Goal: Transaction & Acquisition: Obtain resource

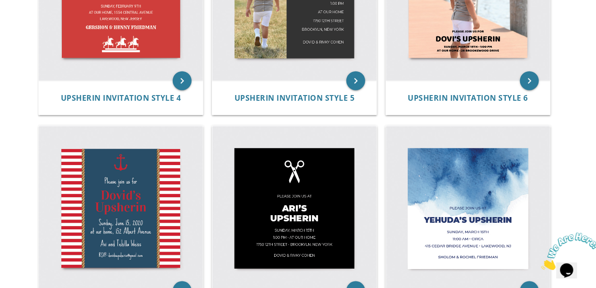
scroll to position [503, 0]
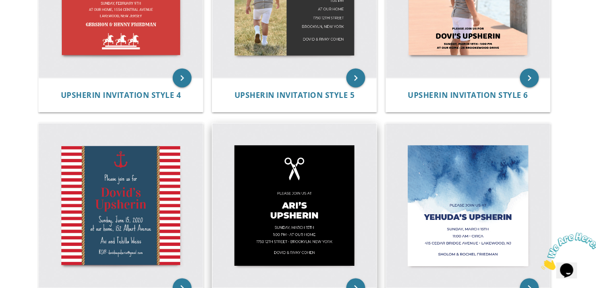
click at [299, 196] on img at bounding box center [294, 205] width 164 height 164
click at [356, 284] on icon "keyboard_arrow_right" at bounding box center [356, 287] width 19 height 19
drag, startPoint x: 594, startPoint y: 127, endPoint x: 572, endPoint y: 164, distance: 42.6
click at [572, 164] on body "My Cart Total: View Cart Item(s) Submit My Cart Total: View Cart Item(s) Login …" at bounding box center [298, 114] width 596 height 1235
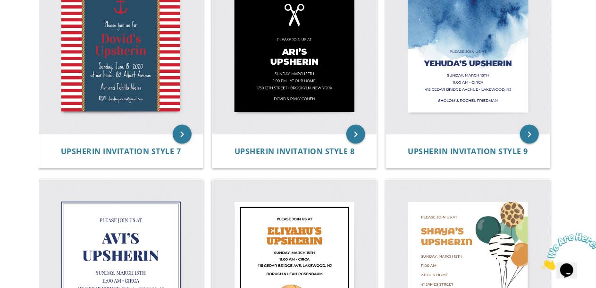
scroll to position [658, 0]
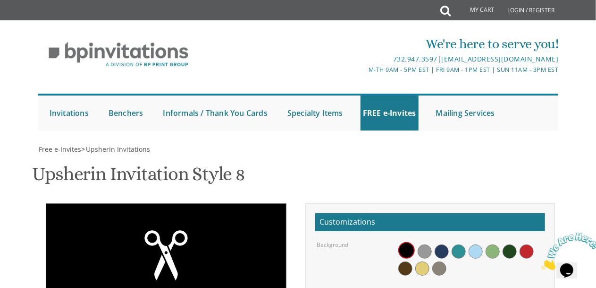
scroll to position [159, 0]
click at [458, 244] on span at bounding box center [459, 251] width 14 height 14
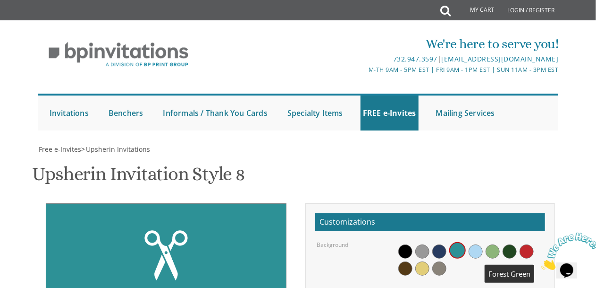
click at [512, 244] on span at bounding box center [510, 251] width 14 height 14
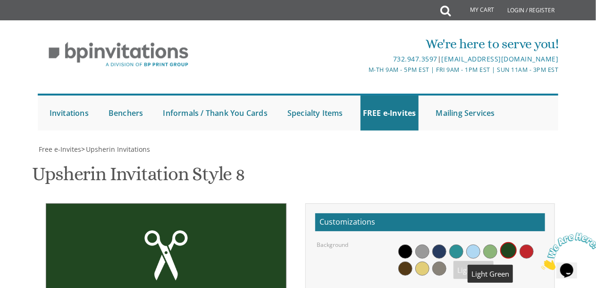
click at [495, 244] on span at bounding box center [490, 251] width 14 height 14
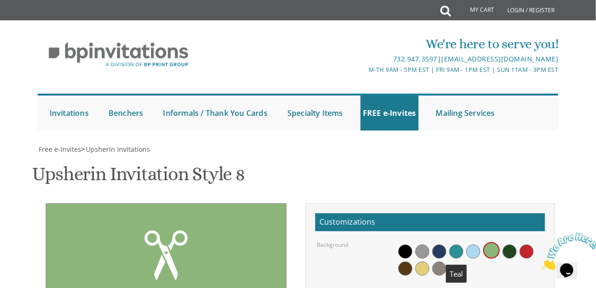
click at [452, 244] on span at bounding box center [456, 251] width 14 height 14
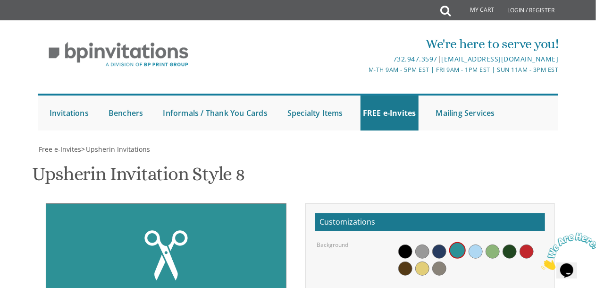
scroll to position [222, 0]
drag, startPoint x: 411, startPoint y: 156, endPoint x: 401, endPoint y: 156, distance: 10.4
type textarea "[PERSON_NAME]'s Upsherin"
drag, startPoint x: 462, startPoint y: 187, endPoint x: 430, endPoint y: 192, distance: 32.5
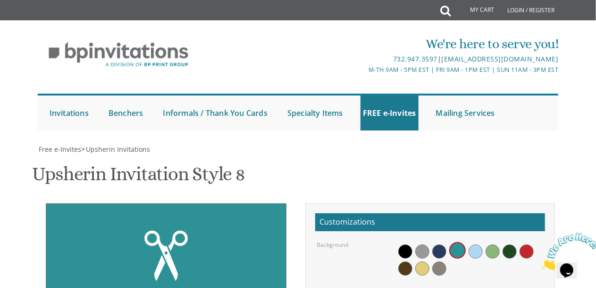
type textarea "[DATE], October 1:00 pm • at our home [STREET_ADDRESS] • [GEOGRAPHIC_DATA], [US…"
drag, startPoint x: 526, startPoint y: 102, endPoint x: 506, endPoint y: 105, distance: 20.1
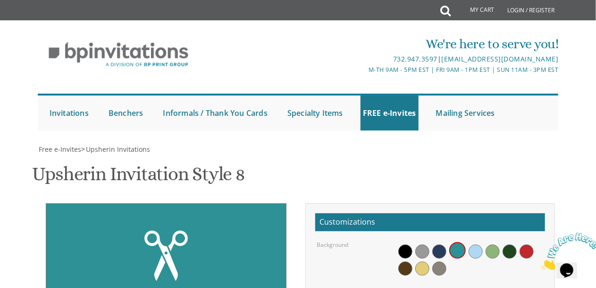
type textarea "Please join us for a seudah in honor of"
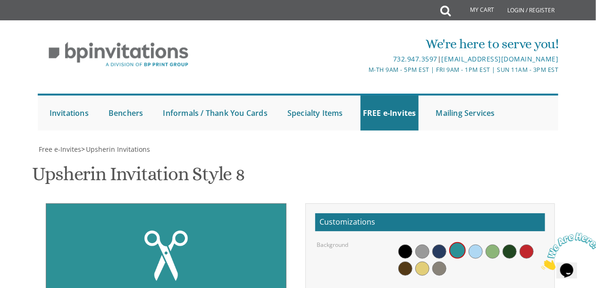
drag, startPoint x: 471, startPoint y: 198, endPoint x: 441, endPoint y: 200, distance: 30.3
drag, startPoint x: 456, startPoint y: 211, endPoint x: 399, endPoint y: 214, distance: 56.8
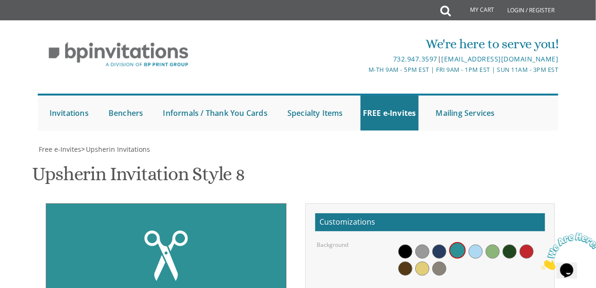
drag, startPoint x: 520, startPoint y: 208, endPoint x: 459, endPoint y: 206, distance: 61.0
drag, startPoint x: 473, startPoint y: 226, endPoint x: 473, endPoint y: 217, distance: 9.5
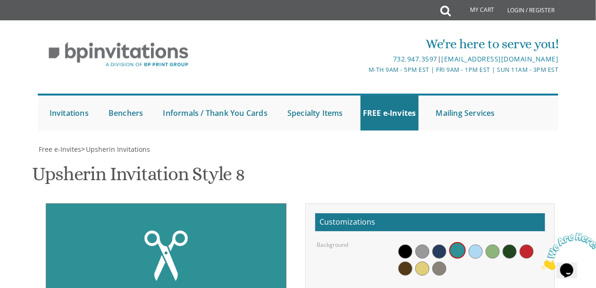
drag, startPoint x: 435, startPoint y: 200, endPoint x: 428, endPoint y: 203, distance: 7.6
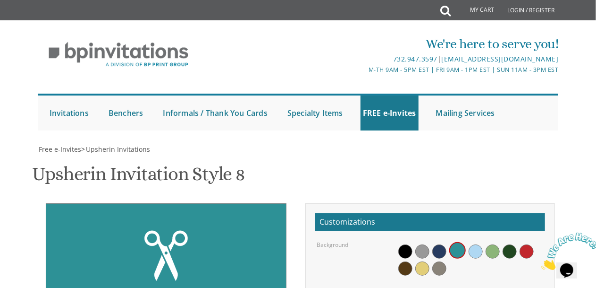
scroll to position [0, 0]
type textarea "Sunday, October 12th 5:00 pm Yeshivas Ner Yisroel succah 250 Bathurst Glen"
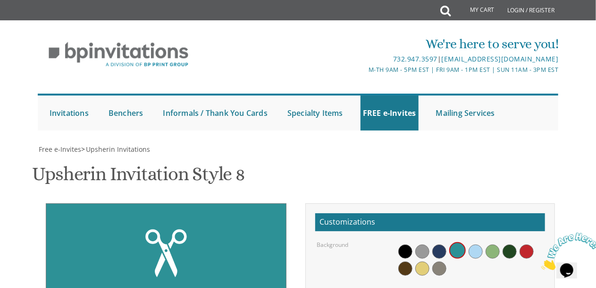
drag, startPoint x: 479, startPoint y: 138, endPoint x: 397, endPoint y: 125, distance: 83.2
type textarea "[PERSON_NAME] and [PERSON_NAME]"
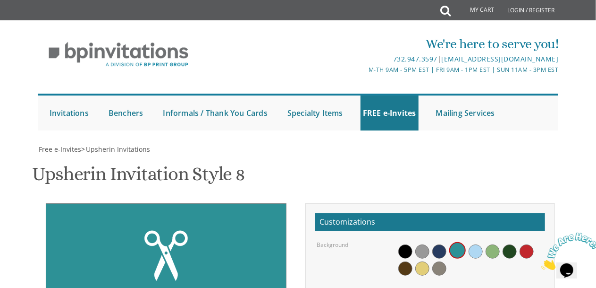
drag, startPoint x: 403, startPoint y: 91, endPoint x: 542, endPoint y: 122, distance: 142.6
type textarea "["
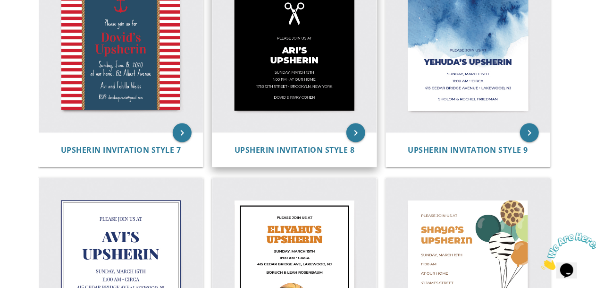
click at [342, 54] on img at bounding box center [294, 50] width 164 height 164
click at [356, 136] on icon "keyboard_arrow_right" at bounding box center [356, 132] width 19 height 19
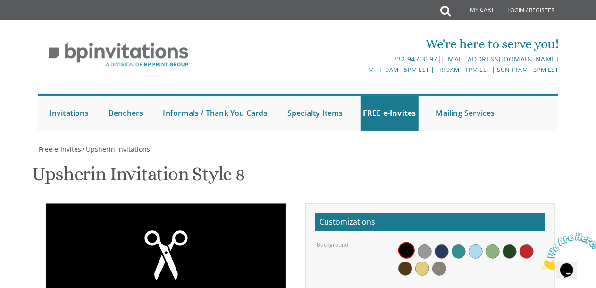
scroll to position [193, 0]
click at [445, 244] on span at bounding box center [442, 251] width 14 height 14
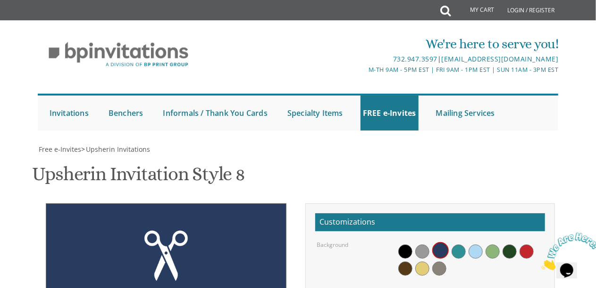
drag, startPoint x: 452, startPoint y: 131, endPoint x: 437, endPoint y: 133, distance: 15.2
type textarea "Please join for a seudah in honor of"
drag, startPoint x: 410, startPoint y: 183, endPoint x: 402, endPoint y: 183, distance: 8.0
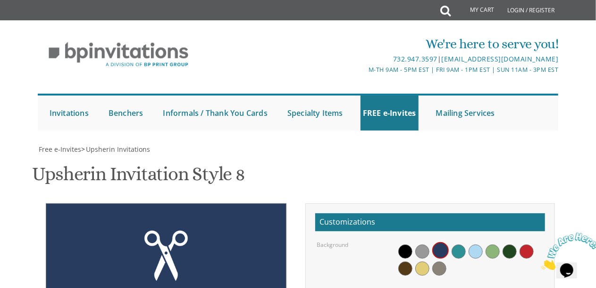
type textarea "[PERSON_NAME]'s Upsherin"
drag, startPoint x: 464, startPoint y: 216, endPoint x: 427, endPoint y: 219, distance: 37.0
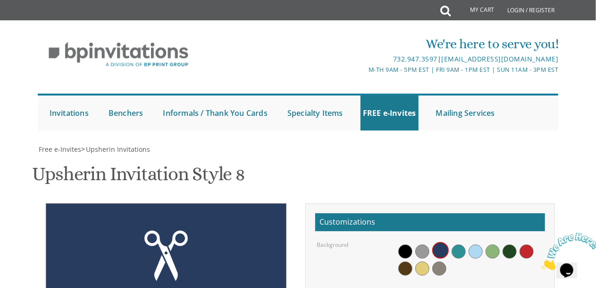
drag, startPoint x: 405, startPoint y: 229, endPoint x: 399, endPoint y: 229, distance: 6.1
drag, startPoint x: 456, startPoint y: 236, endPoint x: 398, endPoint y: 242, distance: 58.0
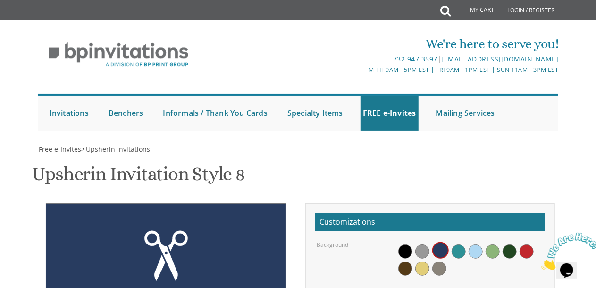
drag, startPoint x: 526, startPoint y: 238, endPoint x: 497, endPoint y: 236, distance: 29.8
drag, startPoint x: 473, startPoint y: 226, endPoint x: 440, endPoint y: 230, distance: 33.8
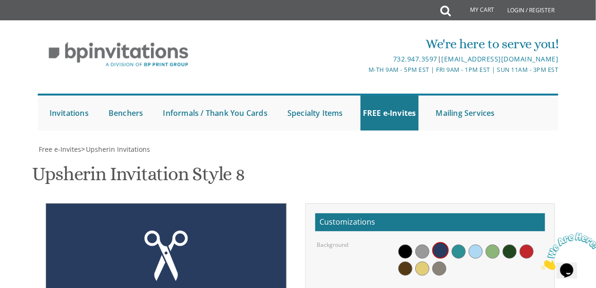
drag, startPoint x: 531, startPoint y: 237, endPoint x: 497, endPoint y: 237, distance: 33.5
drag, startPoint x: 470, startPoint y: 226, endPoint x: 432, endPoint y: 231, distance: 38.1
drag, startPoint x: 498, startPoint y: 235, endPoint x: 402, endPoint y: 237, distance: 95.9
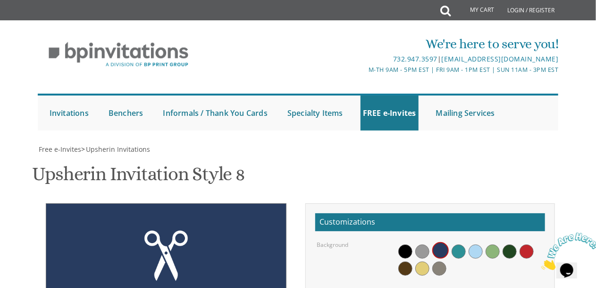
type textarea "Sunday, October 12 5:00 pm • Yeshivas Ner Yisroel Succah 250 Bathurst Glen"
drag, startPoint x: 471, startPoint y: 264, endPoint x: 383, endPoint y: 254, distance: 88.3
type textarea "Naftali and Shira Silberstein"
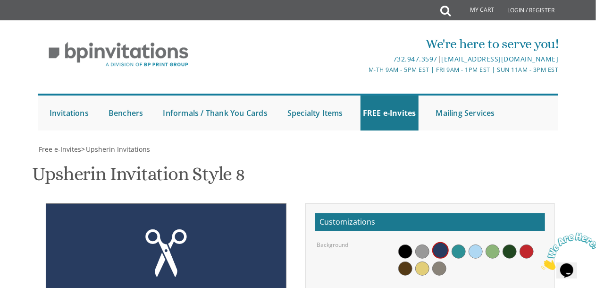
type textarea "Sunday, October 12 כ' תשרי 5:00 pm Yeshivas Ner Yisroel Succah 250 Bathurst Glen"
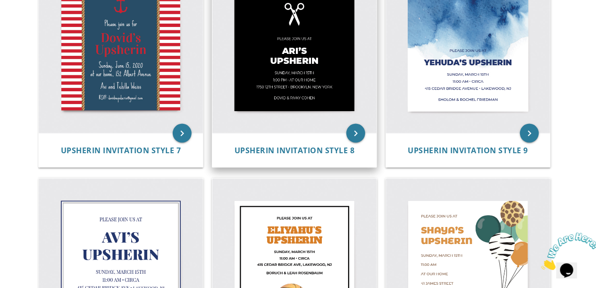
click at [331, 44] on img at bounding box center [294, 51] width 164 height 164
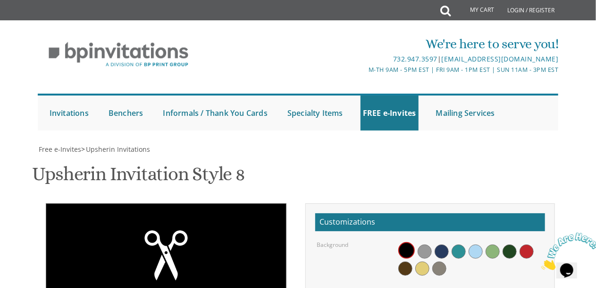
scroll to position [204, 0]
click at [440, 244] on span at bounding box center [442, 251] width 14 height 14
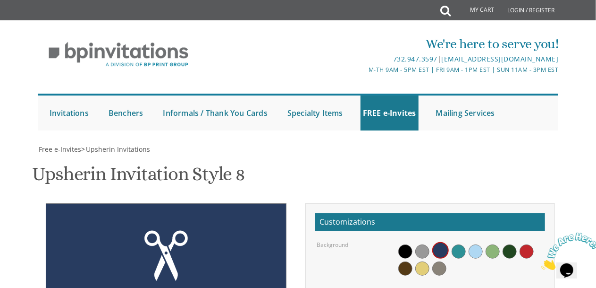
drag, startPoint x: 460, startPoint y: 125, endPoint x: 444, endPoint y: 127, distance: 15.6
type textarea "Please join us for a seudah in honor of"
drag, startPoint x: 445, startPoint y: 169, endPoint x: 428, endPoint y: 172, distance: 17.4
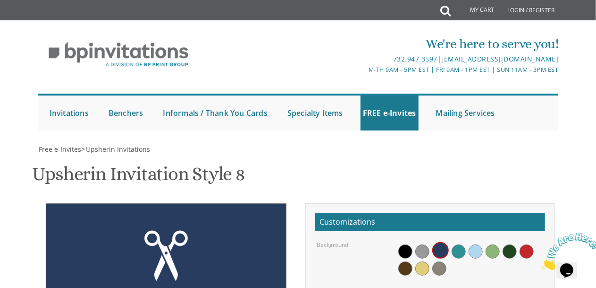
type textarea "[PERSON_NAME]'s Upsherin"
drag, startPoint x: 464, startPoint y: 208, endPoint x: 429, endPoint y: 208, distance: 34.5
drag, startPoint x: 405, startPoint y: 217, endPoint x: 398, endPoint y: 218, distance: 6.7
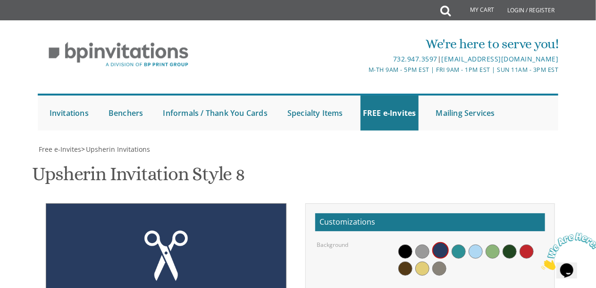
drag, startPoint x: 469, startPoint y: 217, endPoint x: 432, endPoint y: 218, distance: 37.3
drag, startPoint x: 458, startPoint y: 224, endPoint x: 404, endPoint y: 231, distance: 54.3
drag, startPoint x: 518, startPoint y: 224, endPoint x: 456, endPoint y: 224, distance: 62.3
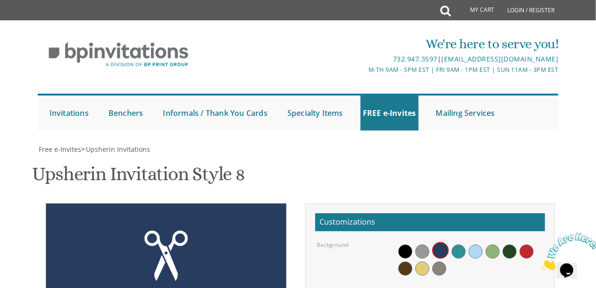
drag, startPoint x: 532, startPoint y: 207, endPoint x: 471, endPoint y: 205, distance: 60.9
type textarea "[DATE]• כ' תשרי 5:00 pm • At [GEOGRAPHIC_DATA][PERSON_NAME] succah 250 [PERSON_…"
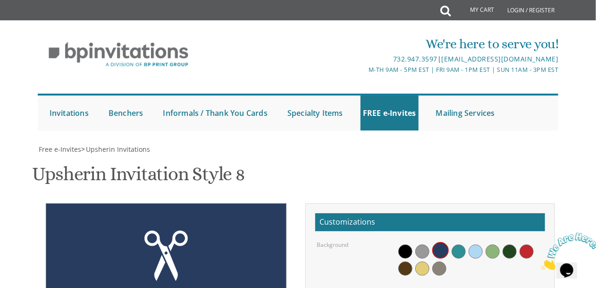
drag, startPoint x: 466, startPoint y: 248, endPoint x: 386, endPoint y: 232, distance: 81.9
type textarea "[PERSON_NAME] and [PERSON_NAME]"
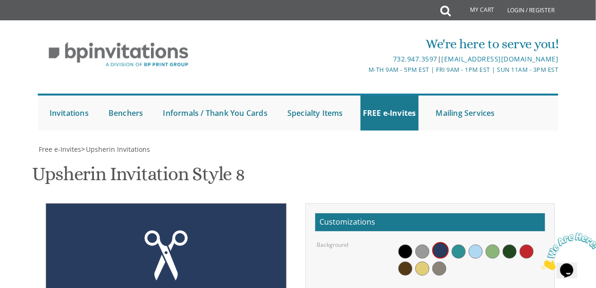
scroll to position [285, 0]
type textarea "[DATE]• כ' תשרי 5:00 pm • At [GEOGRAPHIC_DATA][PERSON_NAME] succah 250 [PERSON_…"
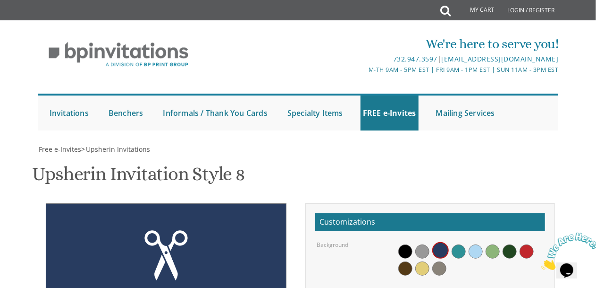
select select "40px"
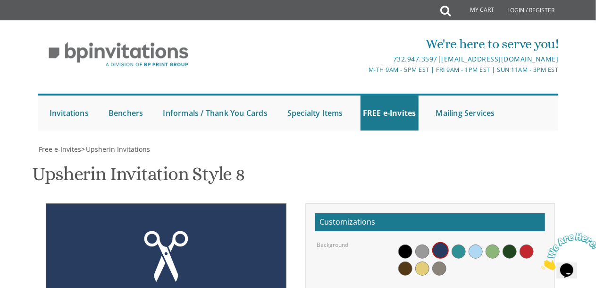
drag, startPoint x: 474, startPoint y: 179, endPoint x: 393, endPoint y: 181, distance: 80.8
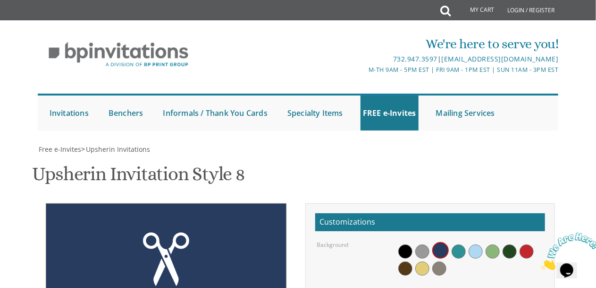
scroll to position [7, 0]
type textarea "[DATE]• כ' תשרי 5:00 pm • At [GEOGRAPHIC_DATA][PERSON_NAME] succah 250 [PERSON_…"
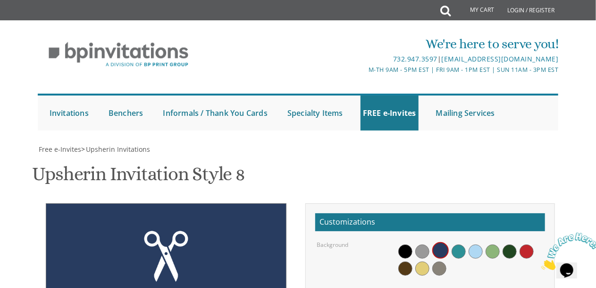
type input "[EMAIL_ADDRESS][DOMAIN_NAME]"
